Goal: Information Seeking & Learning: Learn about a topic

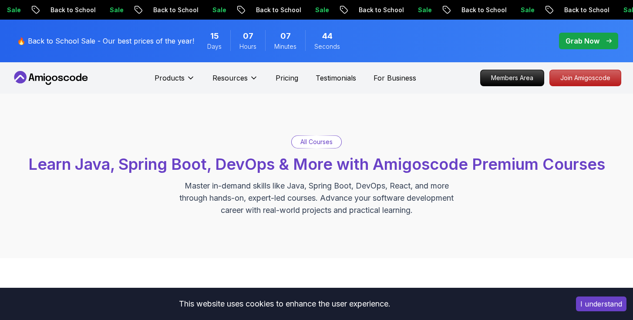
scroll to position [11, 0]
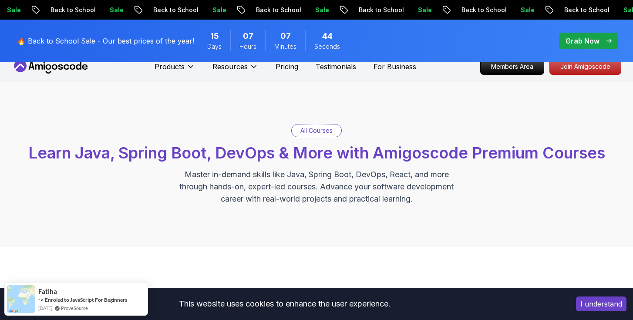
click at [325, 132] on p "All Courses" at bounding box center [316, 130] width 32 height 9
click at [326, 131] on p "All Courses" at bounding box center [316, 130] width 32 height 9
click at [320, 128] on p "All Courses" at bounding box center [316, 130] width 32 height 9
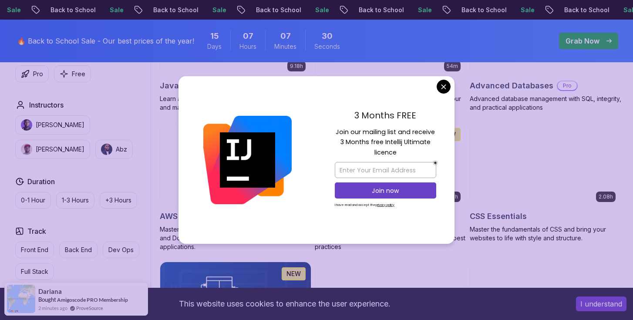
scroll to position [614, 0]
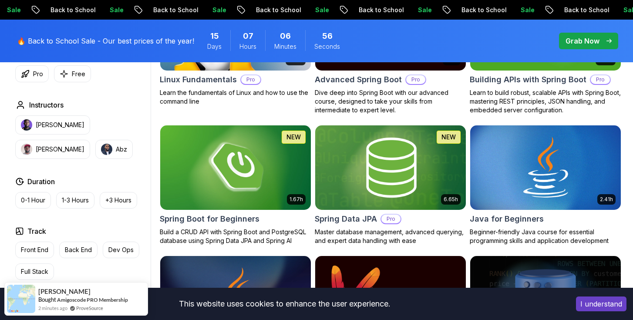
scroll to position [344, 0]
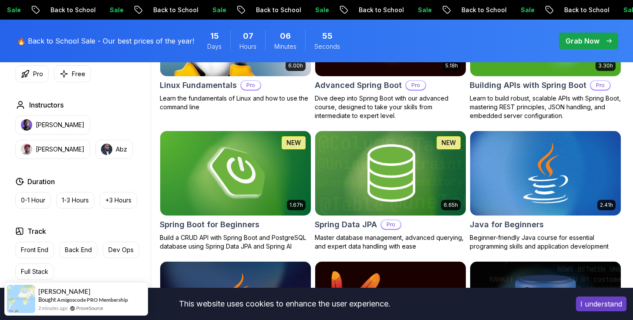
click at [266, 219] on div "Spring Boot for Beginners" at bounding box center [235, 224] width 151 height 12
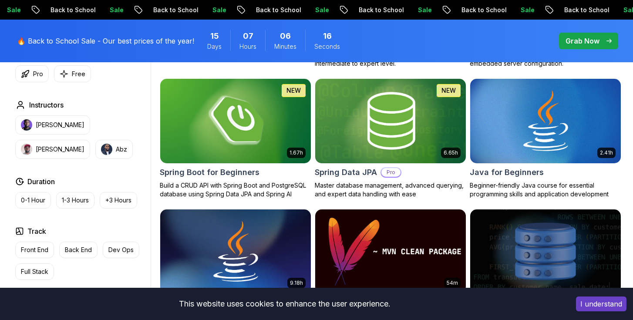
scroll to position [393, 0]
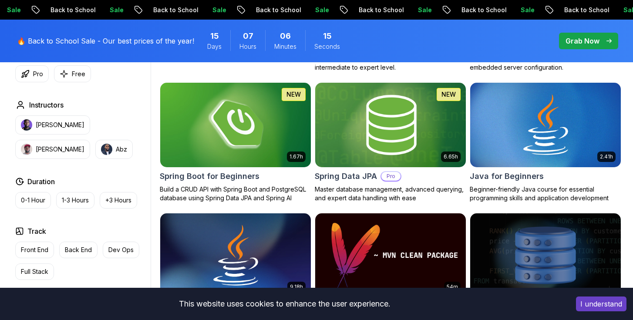
click at [420, 150] on img at bounding box center [390, 125] width 158 height 88
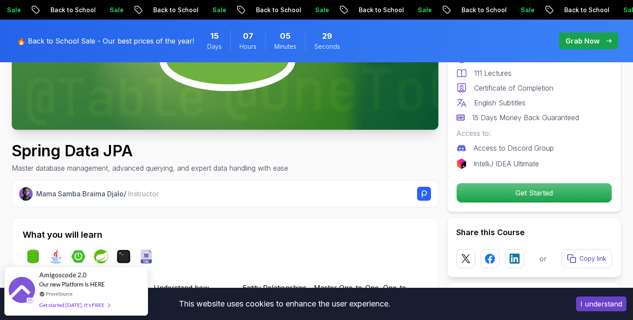
scroll to position [226, 0]
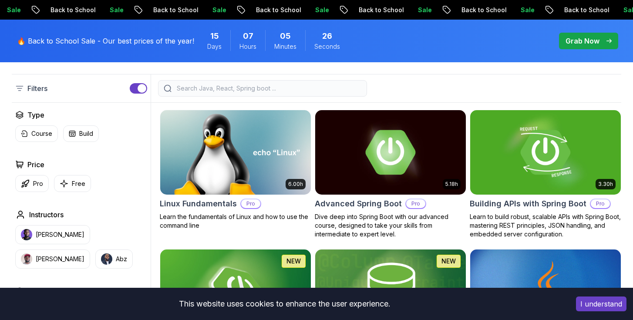
scroll to position [393, 0]
